Goal: Answer question/provide support

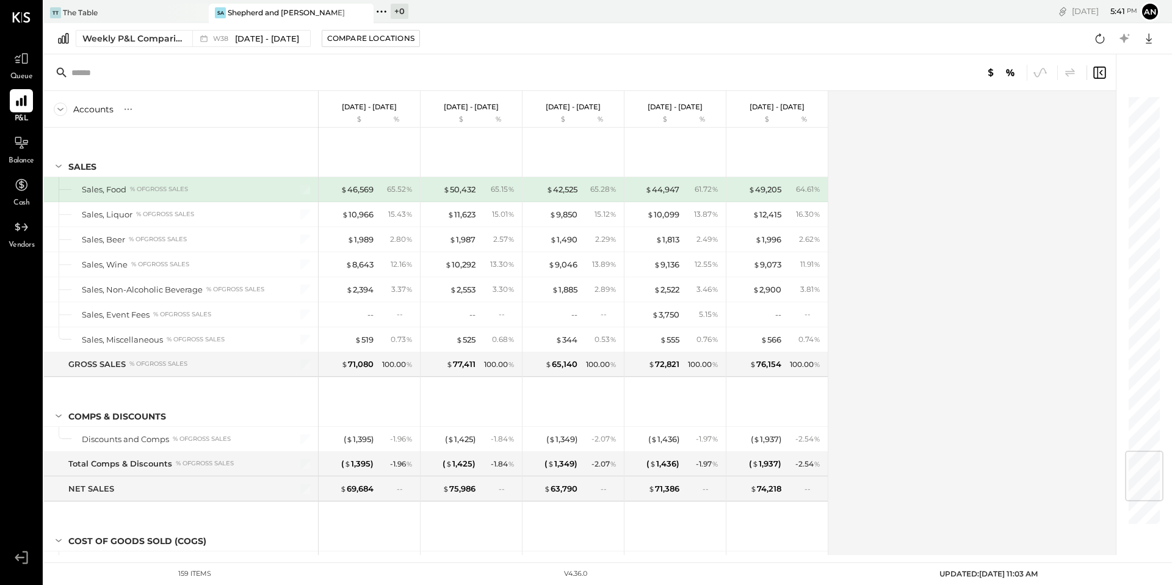
scroll to position [3007, 0]
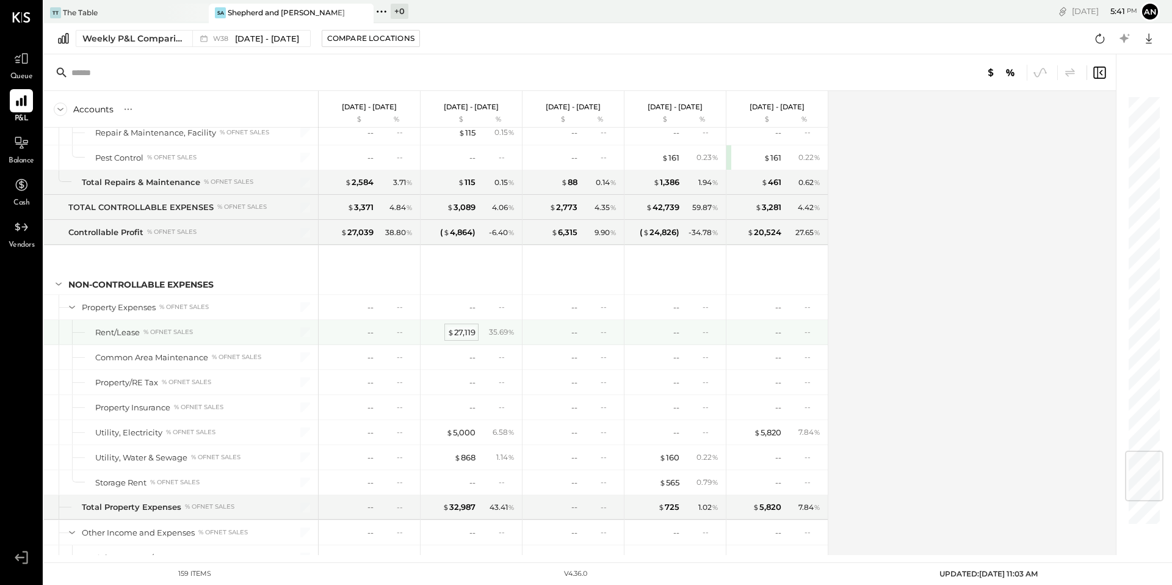
click at [464, 336] on div "$ 27,119" at bounding box center [461, 333] width 28 height 12
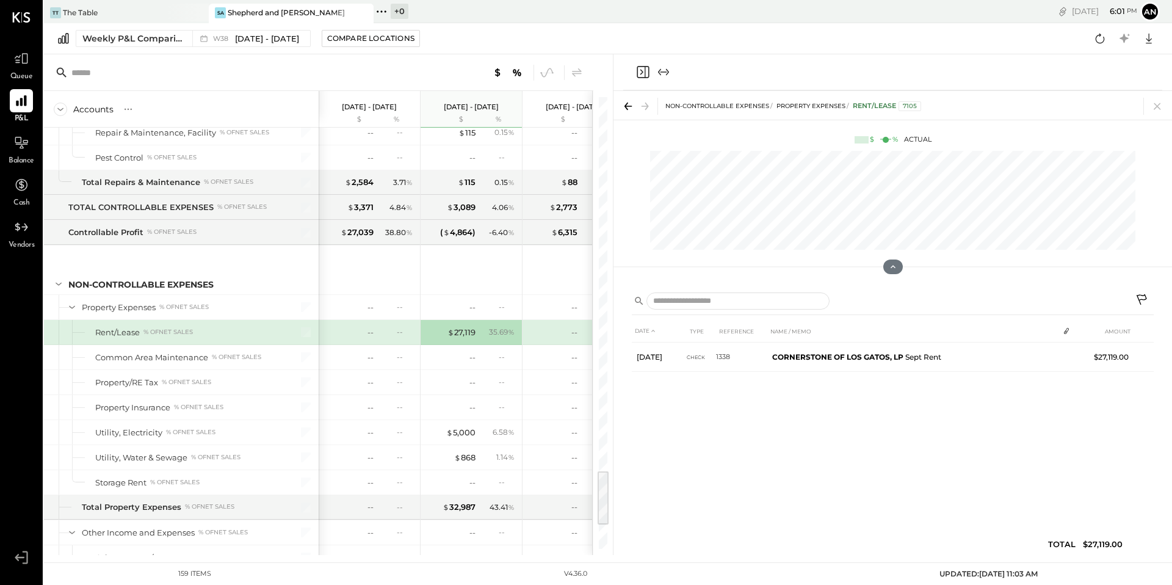
click at [1136, 297] on icon at bounding box center [1142, 301] width 15 height 15
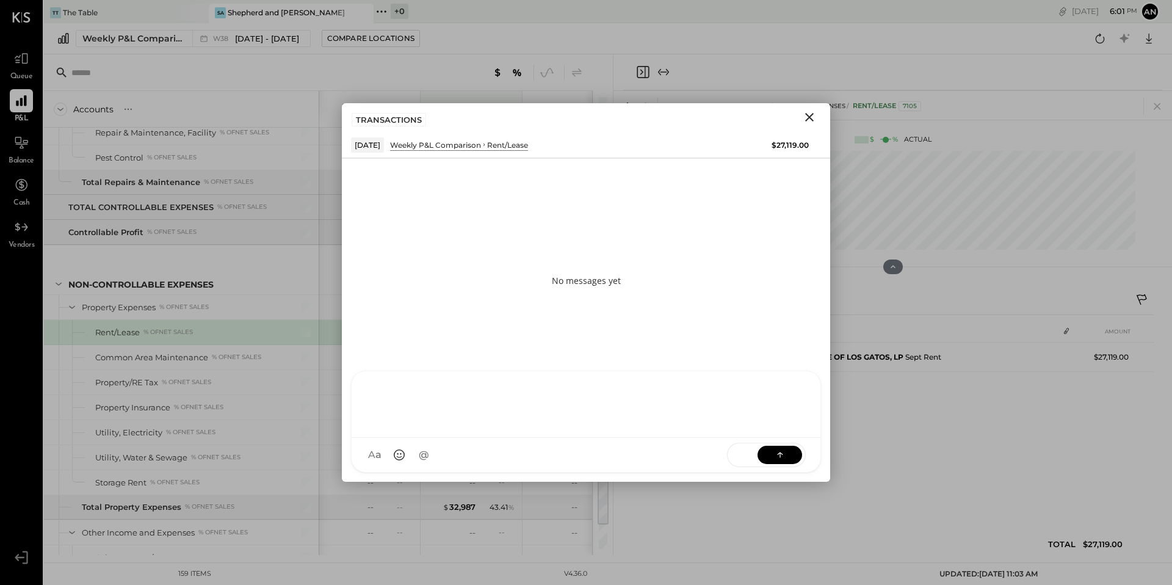
click at [473, 460] on div "RS [PERSON_NAME] UM [PERSON_NAME] [PERSON_NAME].[PERSON_NAME] A angiestump MESS…" at bounding box center [586, 421] width 470 height 102
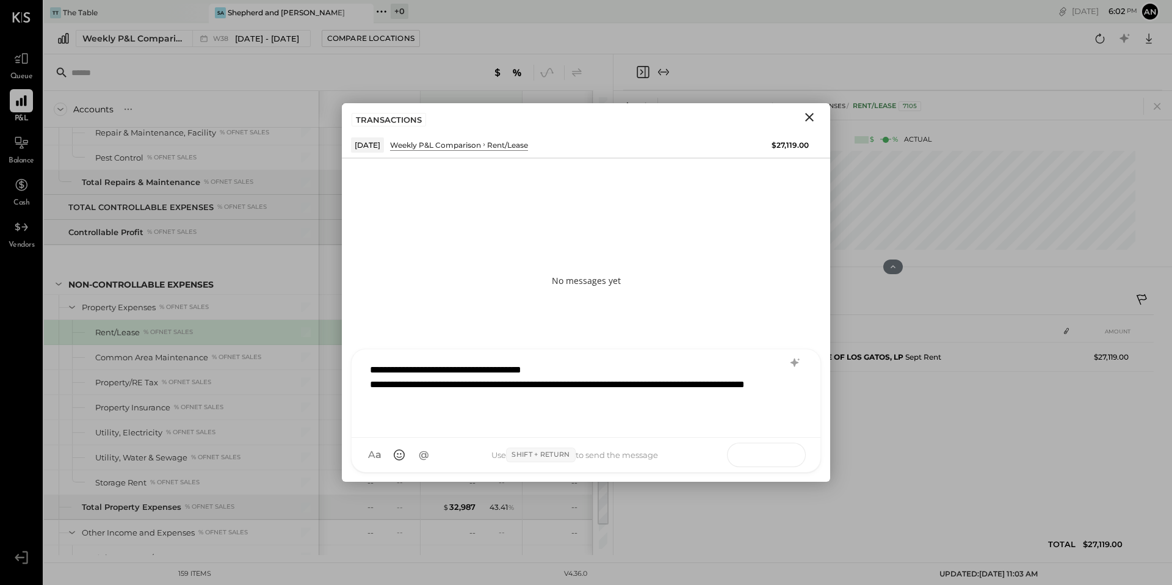
click at [793, 453] on button at bounding box center [779, 454] width 45 height 18
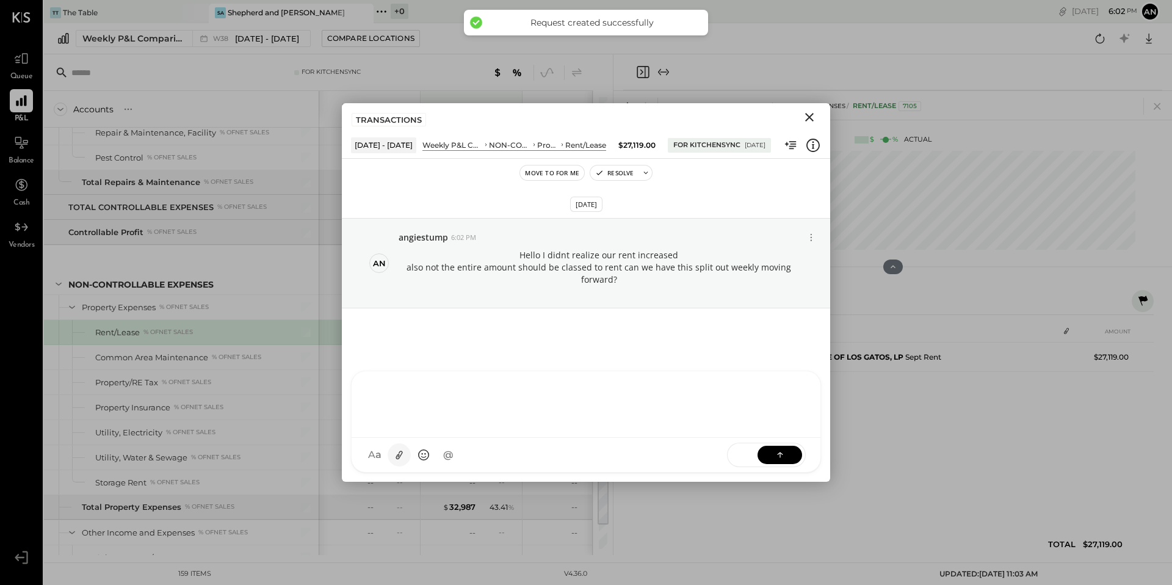
click at [390, 453] on button at bounding box center [399, 454] width 23 height 23
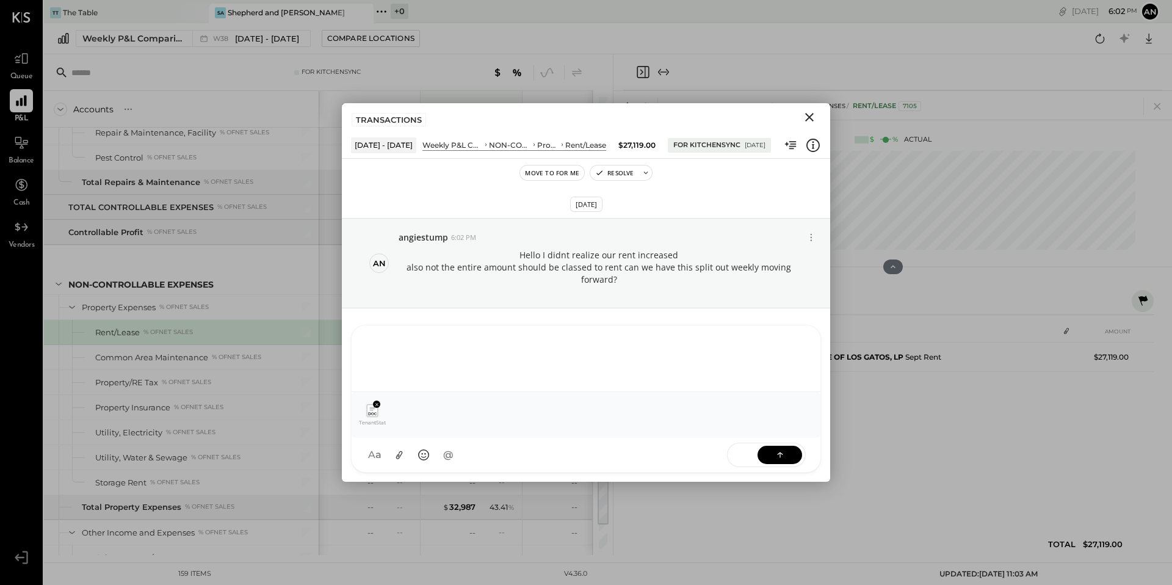
click at [577, 356] on div at bounding box center [586, 357] width 444 height 49
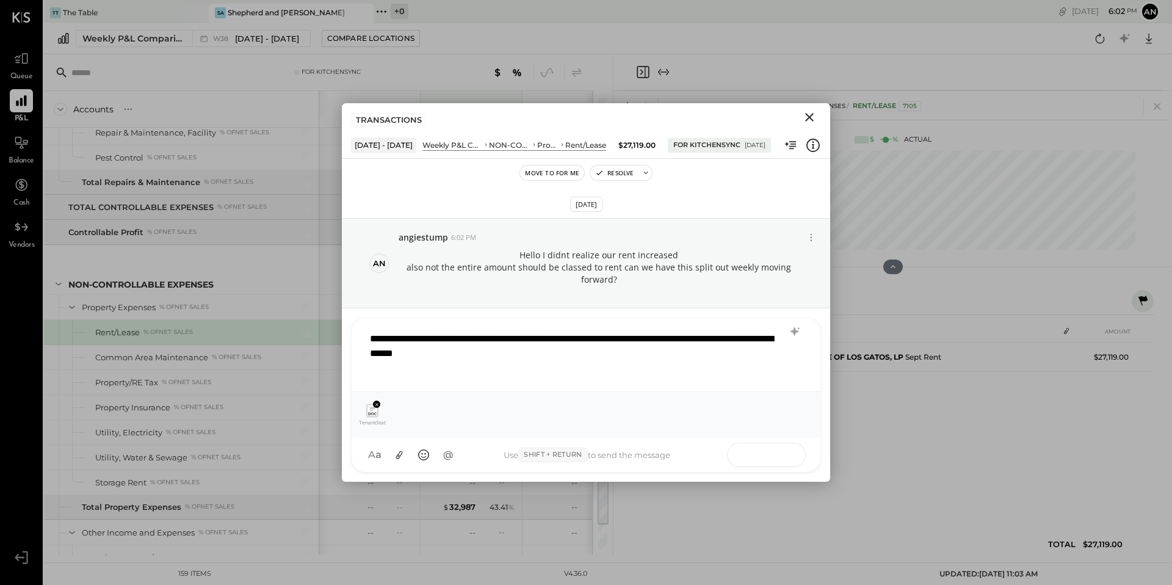
click at [779, 453] on icon at bounding box center [780, 454] width 12 height 12
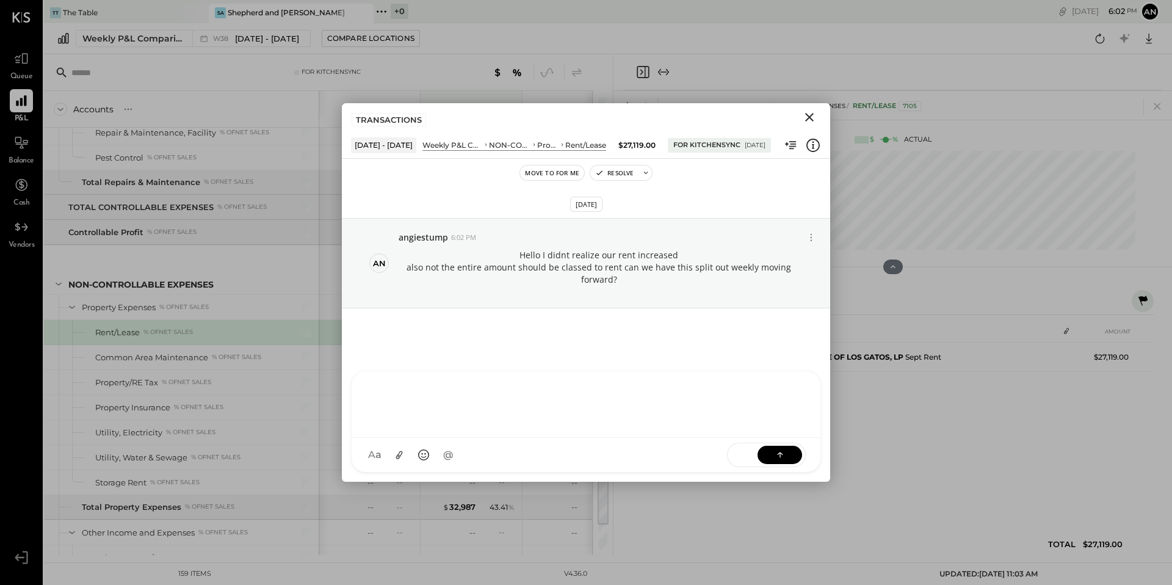
scroll to position [14, 0]
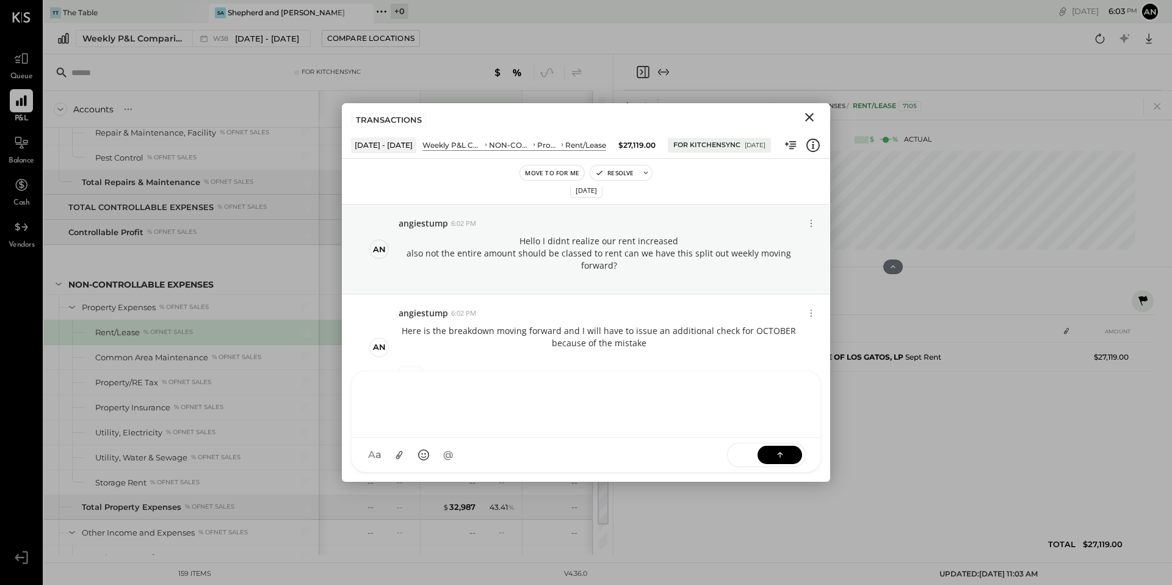
click at [813, 116] on icon "Close" at bounding box center [809, 117] width 15 height 15
